Goal: Information Seeking & Learning: Find specific fact

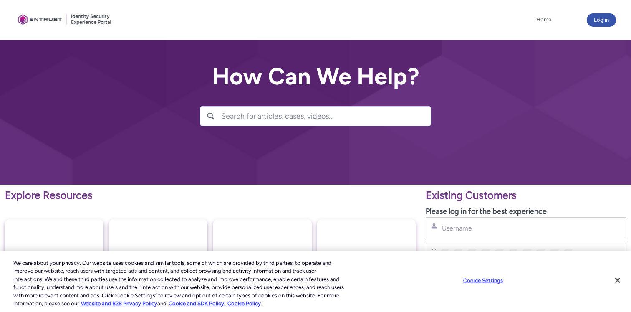
click at [266, 113] on input "Search for articles, cases, videos..." at bounding box center [325, 115] width 209 height 19
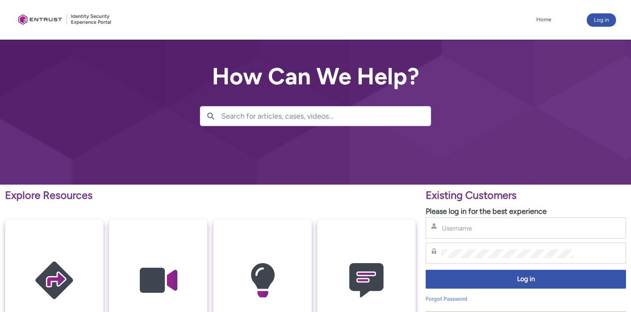
click at [266, 113] on input "Search for articles, cases, videos..." at bounding box center [325, 115] width 209 height 19
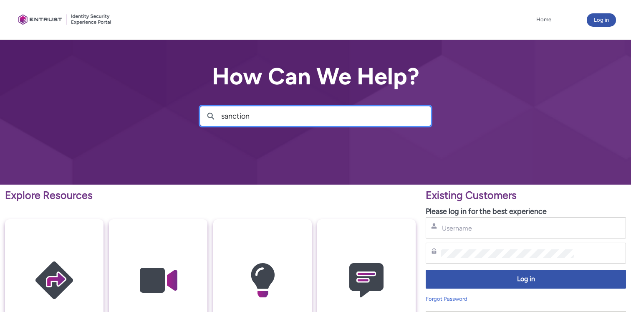
type input "sanction"
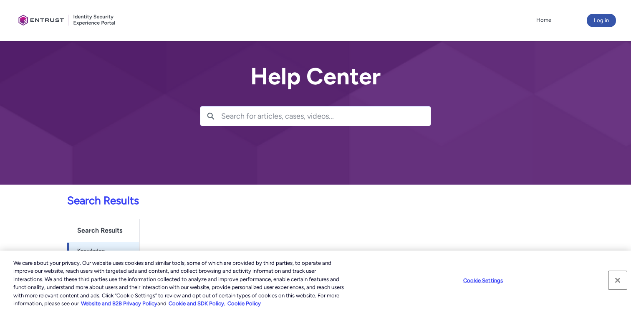
click at [619, 283] on button "Close" at bounding box center [617, 280] width 18 height 18
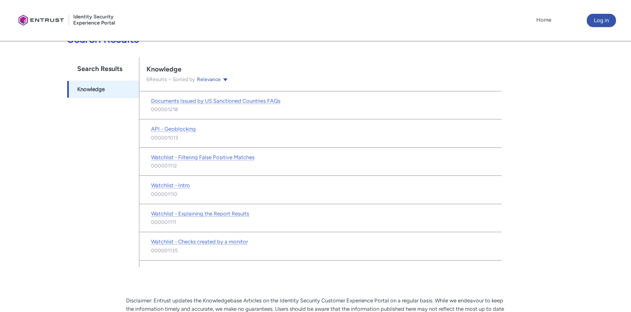
scroll to position [163, 0]
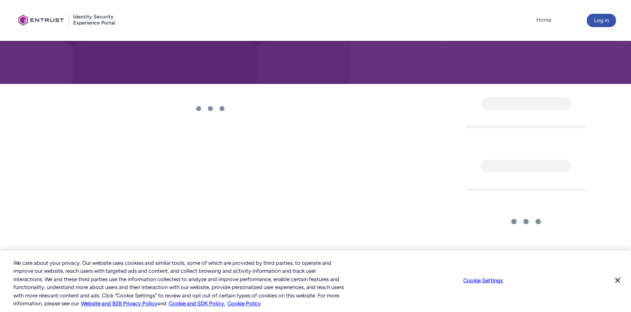
scroll to position [110, 0]
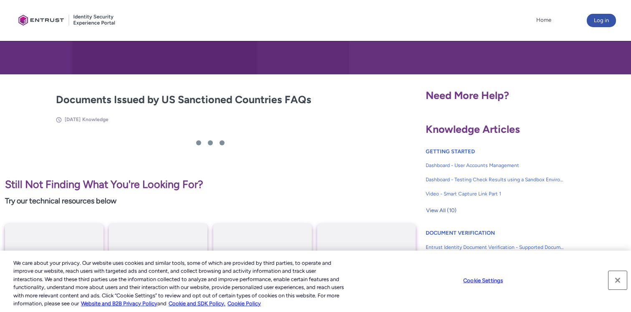
click at [621, 284] on button "Close" at bounding box center [617, 280] width 18 height 18
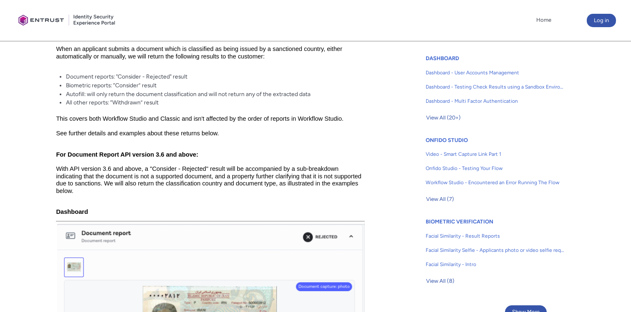
scroll to position [447, 0]
